Goal: Register for event/course

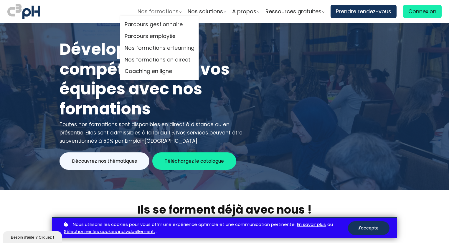
click at [148, 9] on span "Nos formations" at bounding box center [158, 11] width 41 height 9
click at [158, 60] on link "Nos formations en direct" at bounding box center [160, 59] width 70 height 9
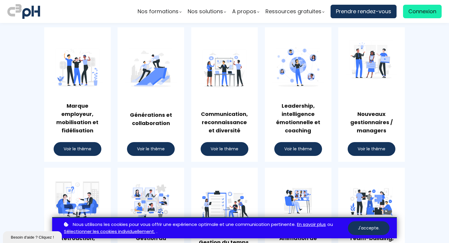
scroll to position [328, 0]
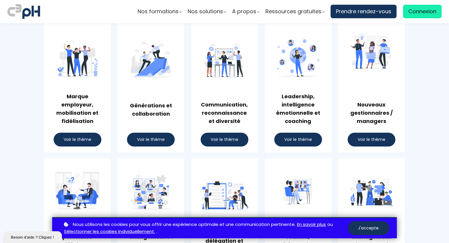
click at [251, 115] on div "Communication, reconnaissance et diversité Voir le thème" at bounding box center [224, 85] width 67 height 135
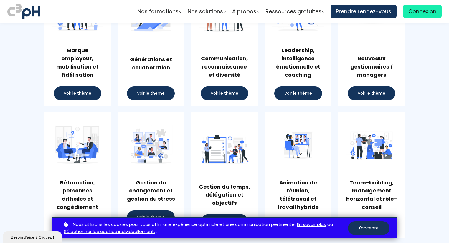
scroll to position [375, 0]
